Goal: Task Accomplishment & Management: Use online tool/utility

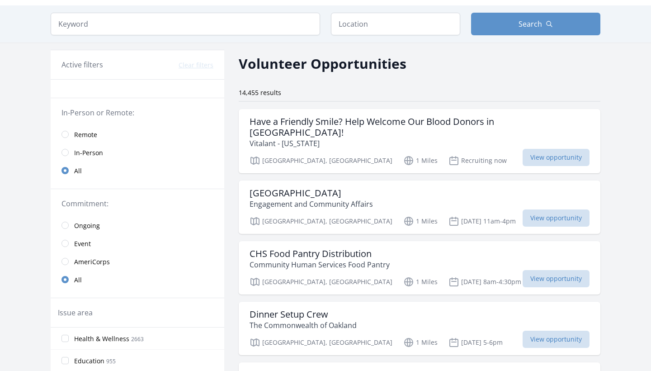
scroll to position [25, 0]
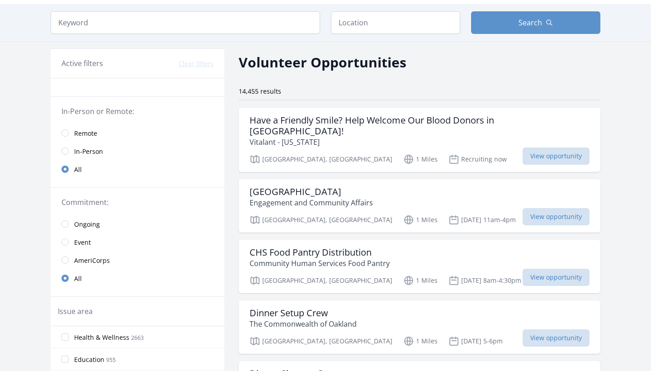
click at [66, 133] on input "radio" at bounding box center [65, 132] width 7 height 7
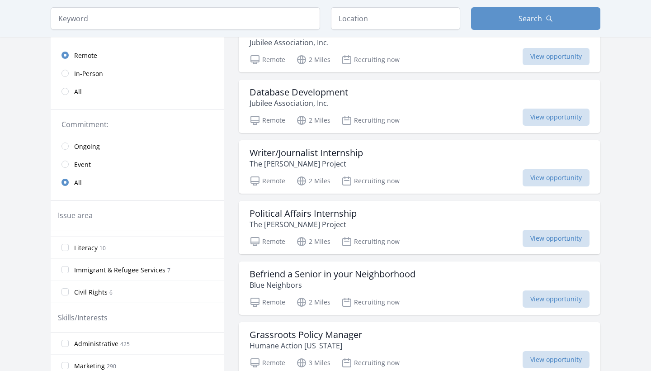
scroll to position [384, 0]
click at [66, 232] on input "Disabilities 10" at bounding box center [65, 233] width 7 height 7
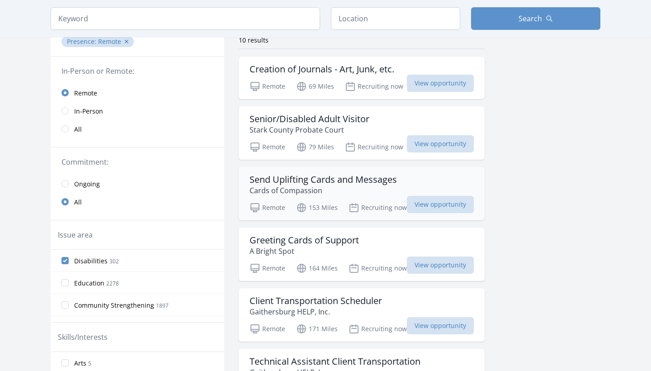
scroll to position [76, 0]
click at [342, 180] on h3 "Send Uplifting Cards and Messages" at bounding box center [323, 180] width 147 height 11
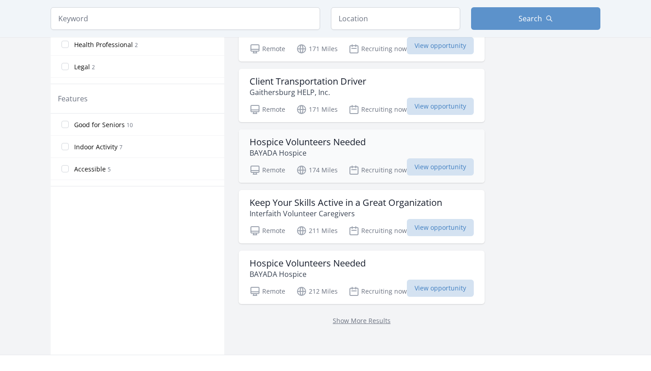
scroll to position [417, 0]
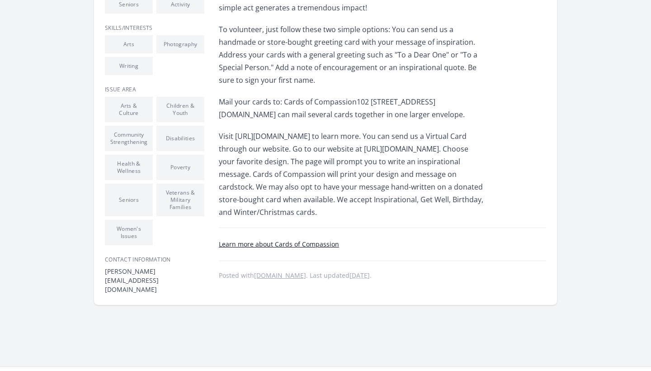
scroll to position [366, 0]
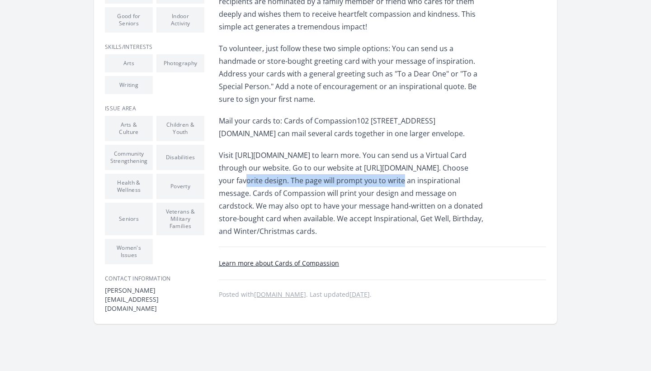
drag, startPoint x: 227, startPoint y: 181, endPoint x: 398, endPoint y: 180, distance: 170.1
click at [398, 180] on p "Visit https://www.cardsofcompassion.com/volunteerandnominate to learn more. You…" at bounding box center [351, 193] width 265 height 89
copy p "https://www.cardsofcompassion.com/virtualcards."
click at [421, 181] on p "Visit https://www.cardsofcompassion.com/volunteerandnominate to learn more. You…" at bounding box center [351, 193] width 265 height 89
click at [280, 267] on link "Learn more about Cards of Compassion" at bounding box center [279, 263] width 120 height 9
